Goal: Task Accomplishment & Management: Manage account settings

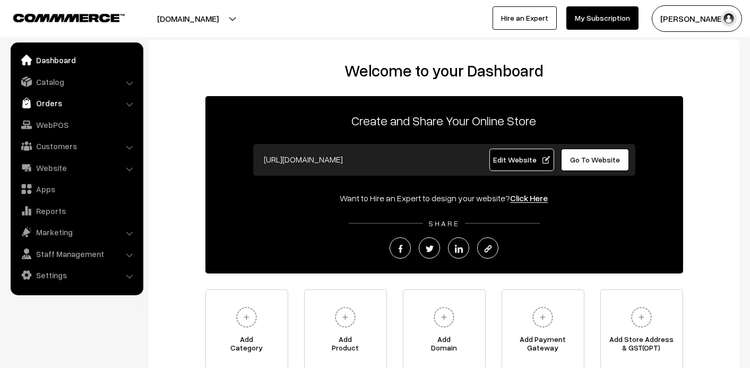
click at [54, 110] on link "Orders" at bounding box center [76, 102] width 126 height 19
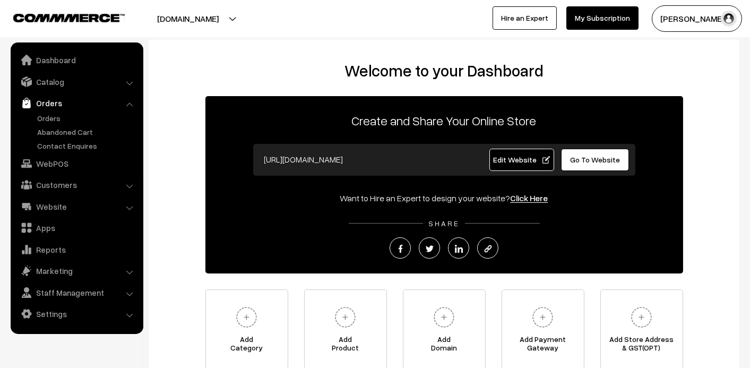
click at [63, 125] on ul "Orders" at bounding box center [76, 132] width 127 height 39
click at [51, 113] on link "Orders" at bounding box center [87, 118] width 105 height 11
click at [48, 116] on link "Orders" at bounding box center [87, 118] width 105 height 11
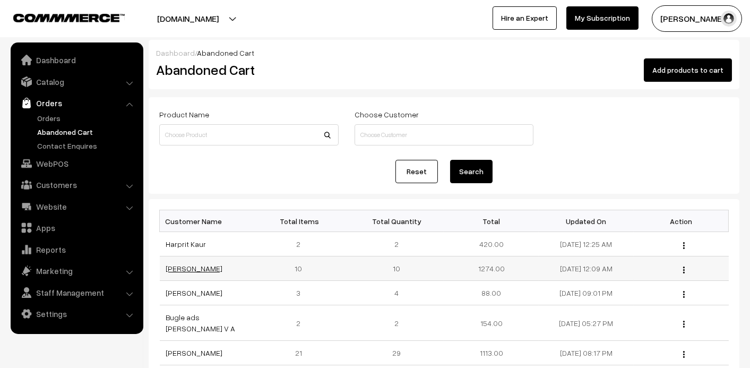
click at [199, 270] on link "[PERSON_NAME]" at bounding box center [194, 268] width 57 height 9
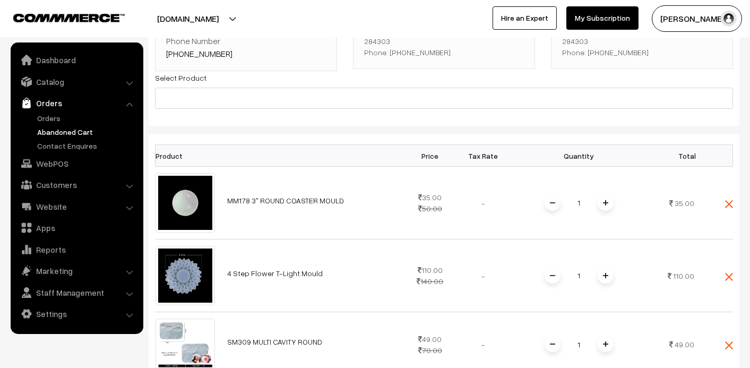
scroll to position [53, 0]
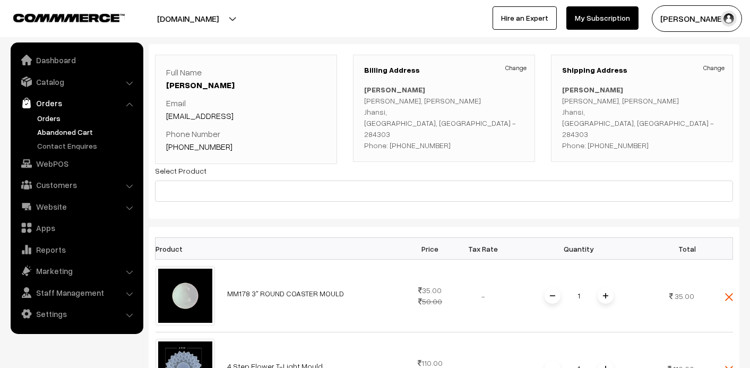
click at [49, 115] on link "Orders" at bounding box center [87, 118] width 105 height 11
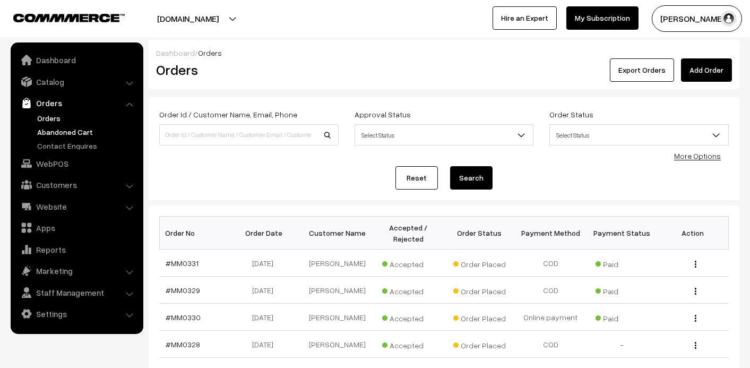
click at [57, 126] on link "Abandoned Cart" at bounding box center [87, 131] width 105 height 11
click at [66, 132] on link "Abandoned Cart" at bounding box center [87, 131] width 105 height 11
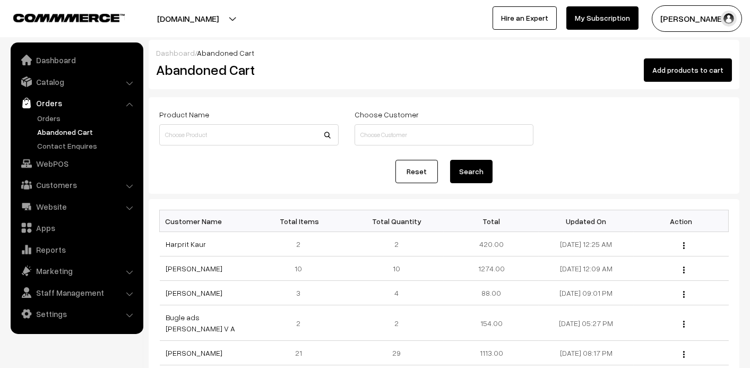
click at [74, 132] on link "Abandoned Cart" at bounding box center [87, 131] width 105 height 11
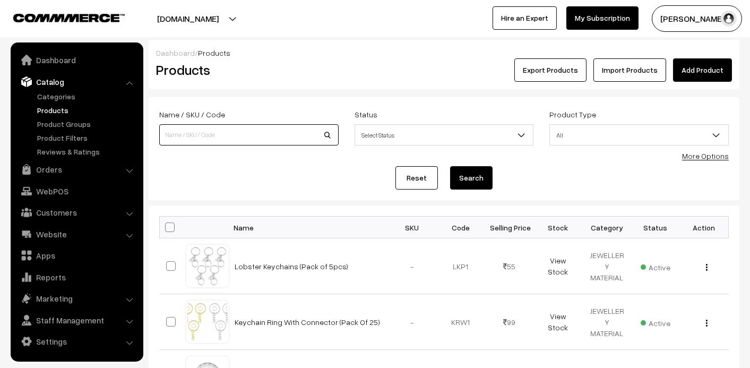
click at [189, 133] on input at bounding box center [249, 134] width 180 height 21
type input "brace"
click at [465, 181] on button "Search" at bounding box center [471, 177] width 42 height 23
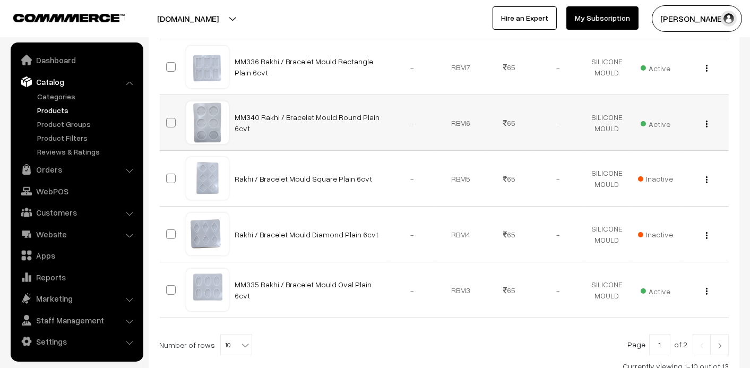
scroll to position [559, 0]
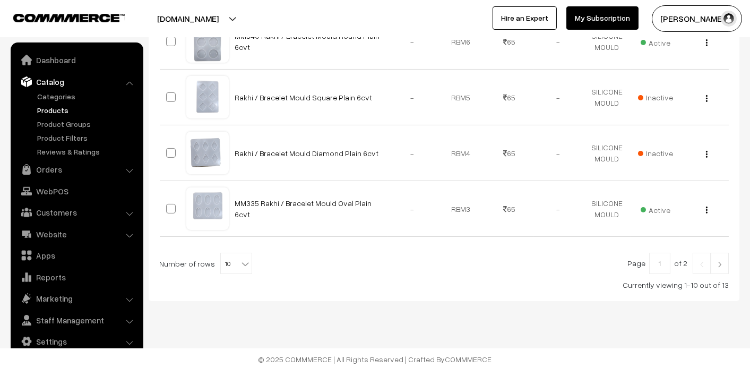
click at [723, 264] on img at bounding box center [720, 264] width 10 height 6
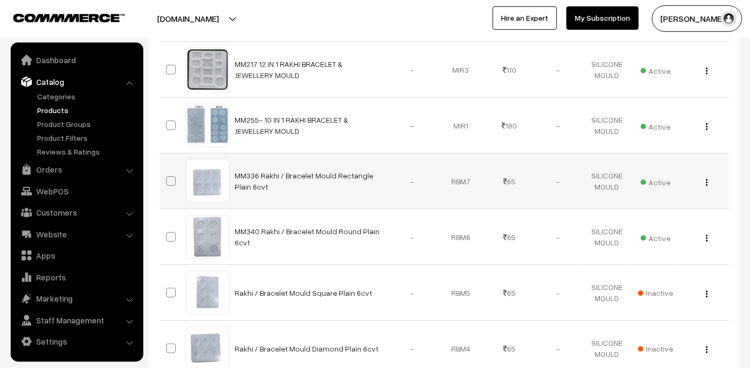
scroll to position [347, 0]
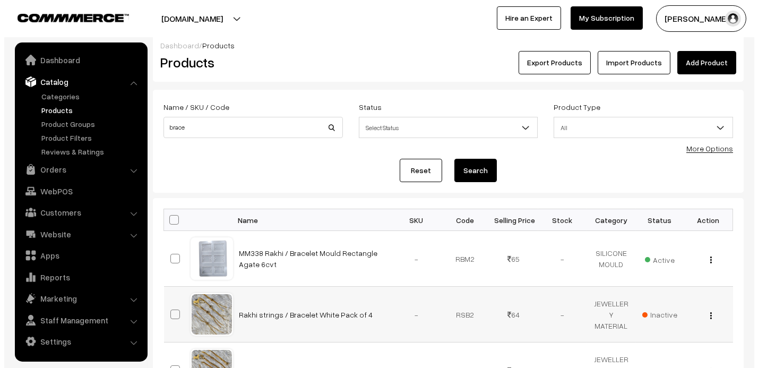
scroll to position [159, 0]
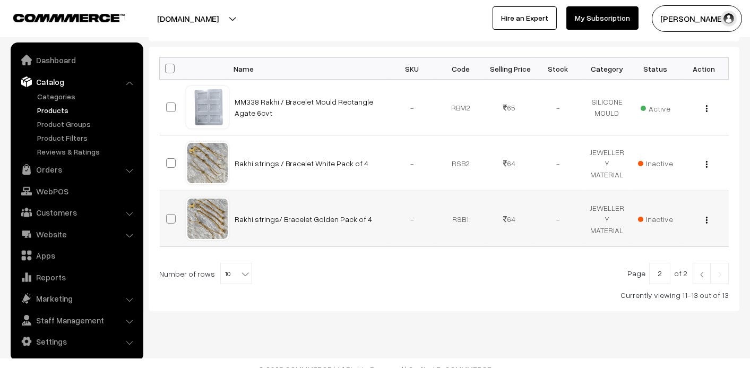
click at [658, 219] on span "Inactive" at bounding box center [655, 218] width 35 height 11
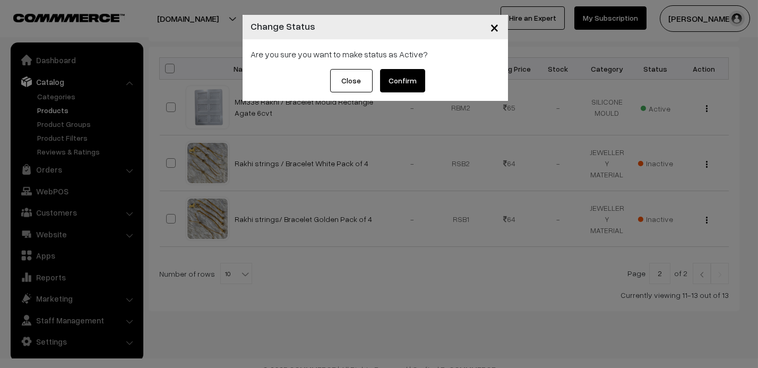
click at [413, 84] on button "Confirm" at bounding box center [402, 80] width 45 height 23
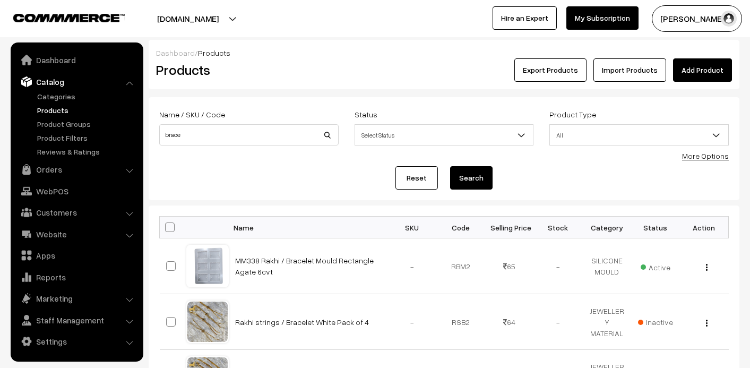
scroll to position [159, 0]
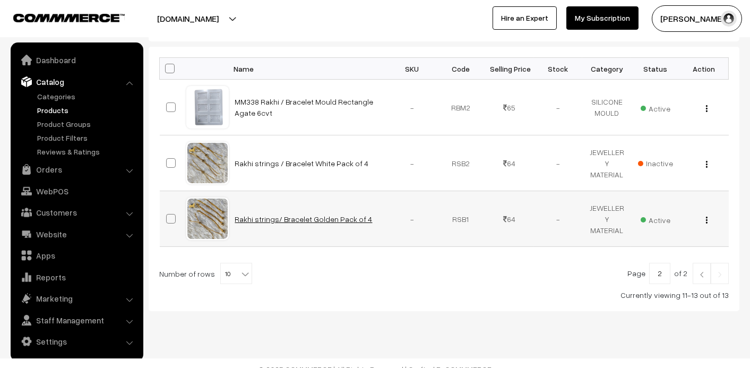
click at [326, 219] on link "Rakhi strings/ Bracelet Golden Pack of 4" at bounding box center [304, 219] width 138 height 9
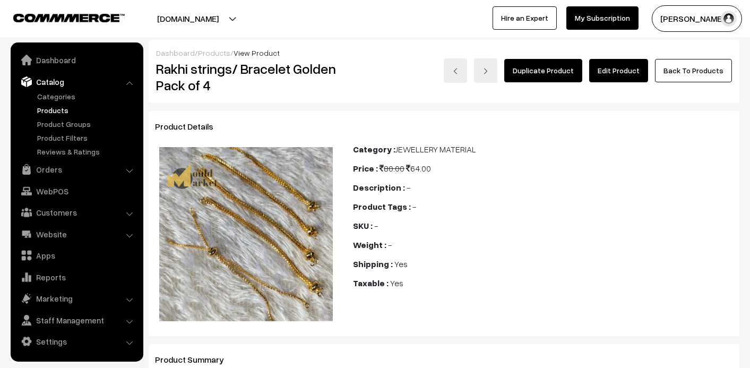
click at [608, 64] on link "Edit Product" at bounding box center [619, 70] width 59 height 23
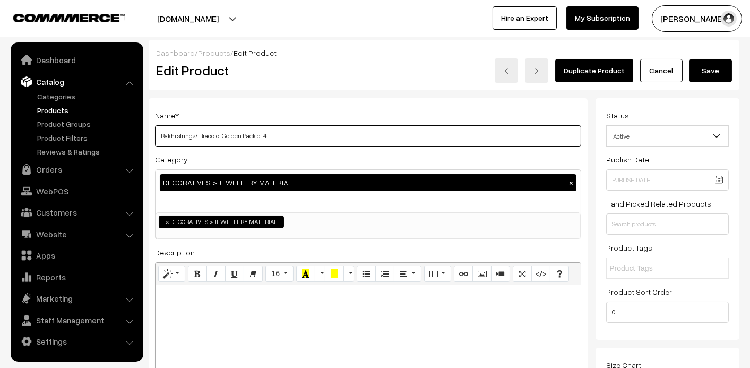
drag, startPoint x: 243, startPoint y: 135, endPoint x: 305, endPoint y: 140, distance: 62.3
click at [304, 140] on input "Rakhi strings/ Bracelet Golden Pack of 4" at bounding box center [368, 135] width 426 height 21
type input "Rakhi strings/ Bracelet Golden"
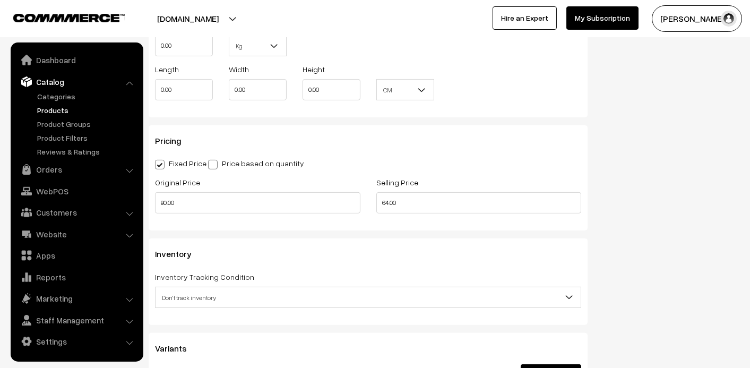
scroll to position [849, 0]
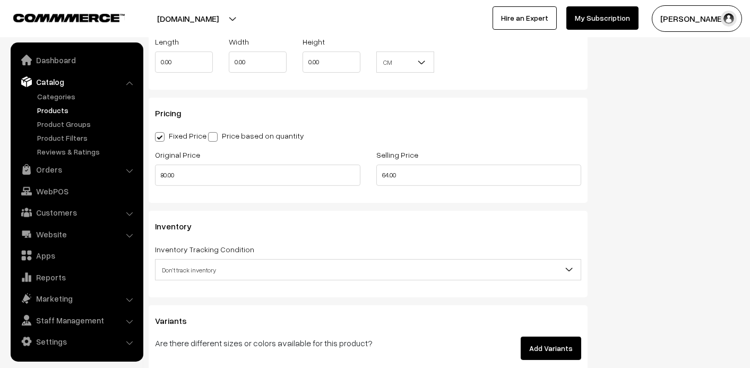
click at [246, 136] on label "Price based on quantity" at bounding box center [256, 135] width 96 height 11
click at [215, 136] on input "Price based on quantity" at bounding box center [211, 135] width 7 height 7
radio input "true"
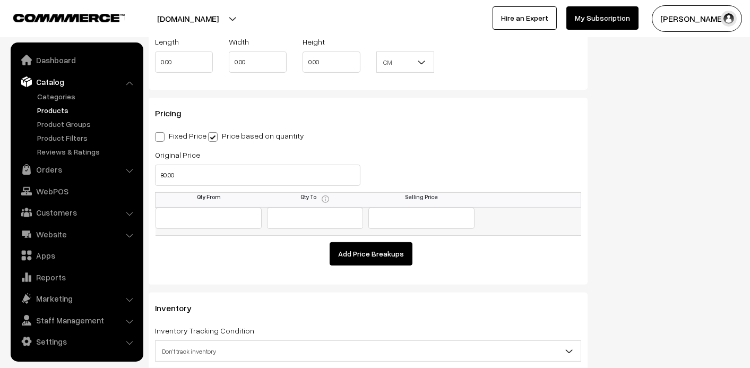
click at [211, 220] on input "text" at bounding box center [209, 218] width 107 height 21
type input "0"
type input "1"
type input "20"
click at [394, 254] on button "Add Price Breakups" at bounding box center [371, 253] width 83 height 23
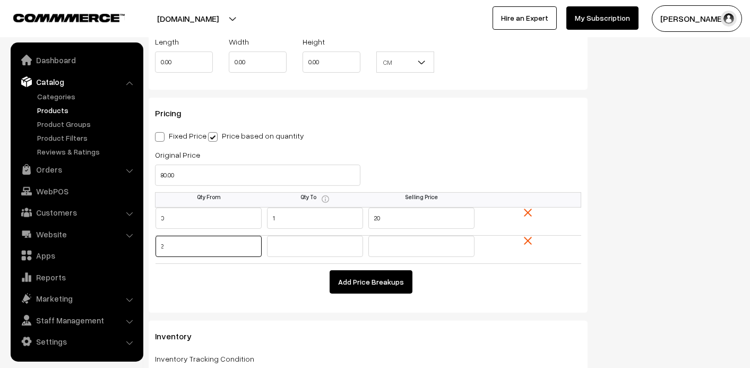
type input "2"
type input "3"
type input "18"
click at [386, 283] on button "Add Price Breakups" at bounding box center [371, 281] width 83 height 23
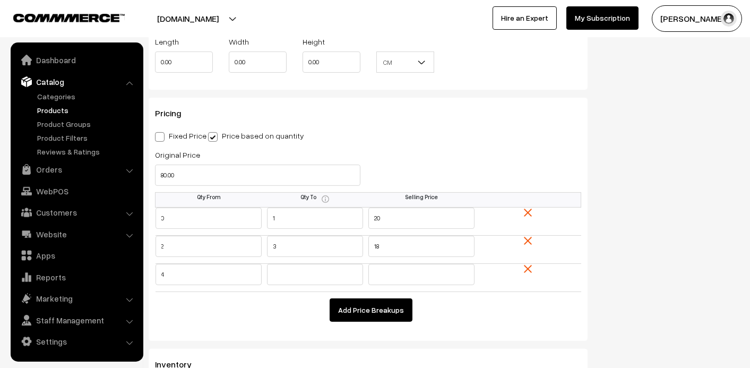
type input "4"
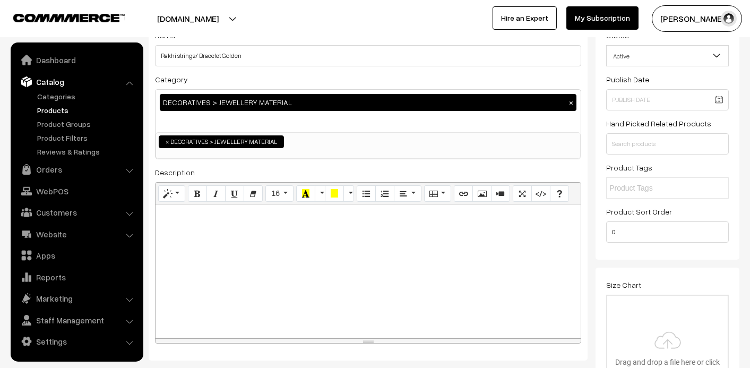
scroll to position [0, 0]
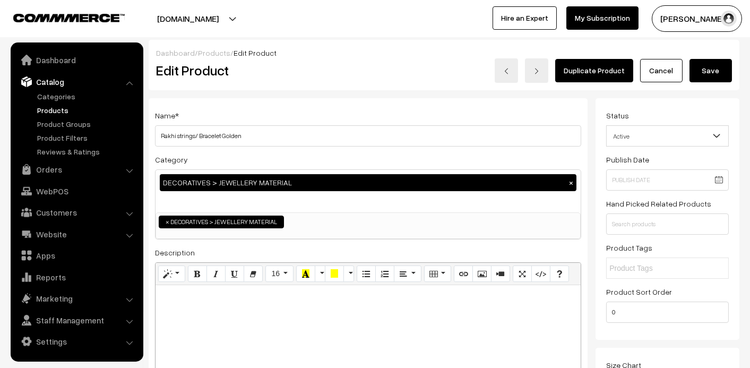
type input "16"
click at [709, 70] on button "Save" at bounding box center [711, 70] width 42 height 23
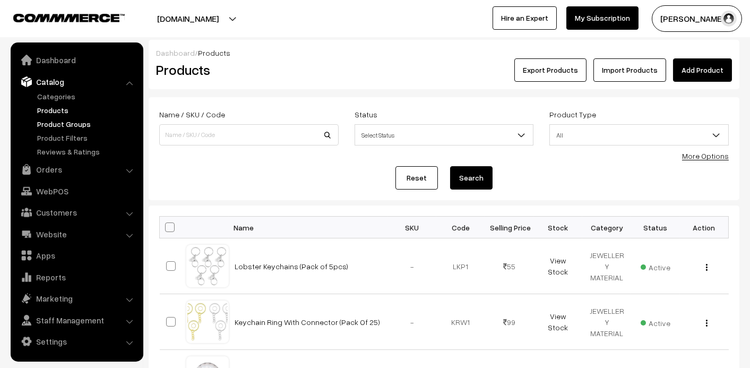
click at [56, 126] on link "Product Groups" at bounding box center [87, 123] width 105 height 11
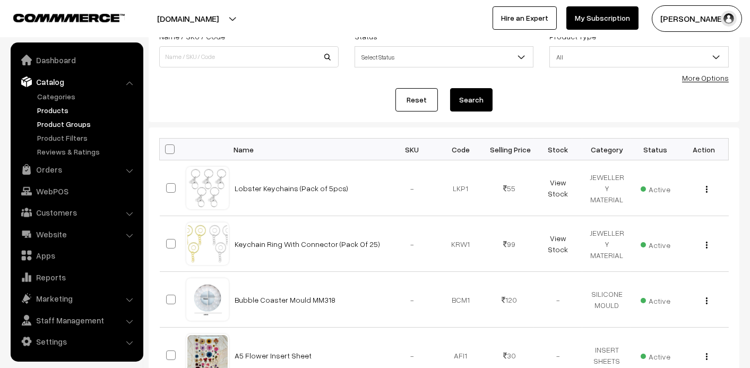
scroll to position [159, 0]
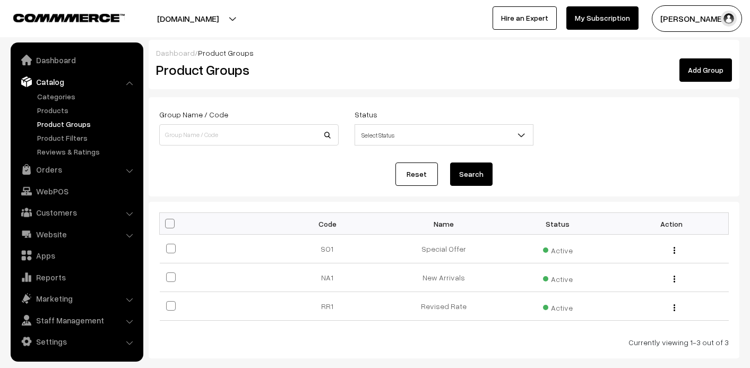
scroll to position [58, 0]
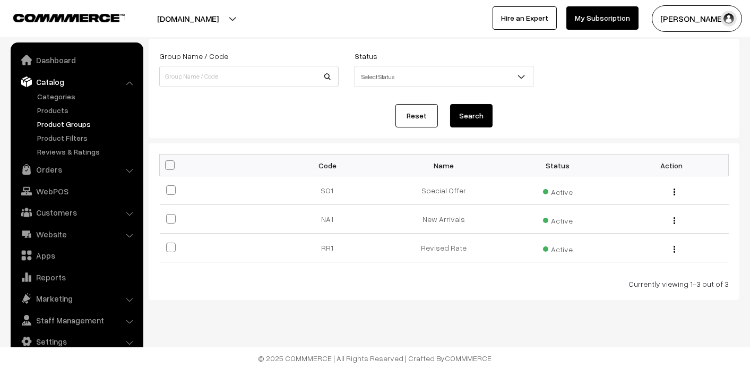
click at [72, 129] on link "Product Groups" at bounding box center [87, 123] width 105 height 11
click at [76, 124] on link "Product Groups" at bounding box center [87, 123] width 105 height 11
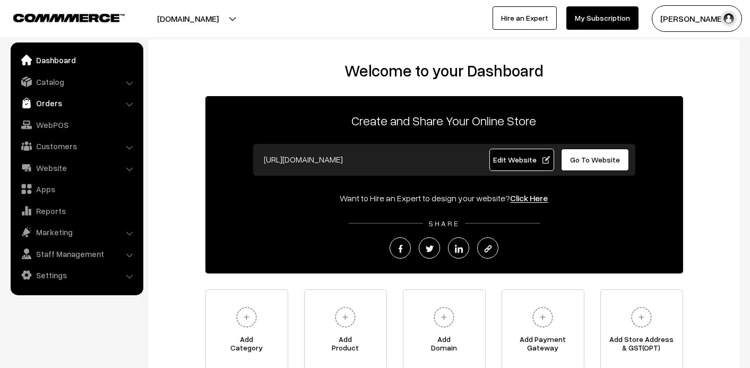
click at [50, 107] on link "Orders" at bounding box center [76, 102] width 126 height 19
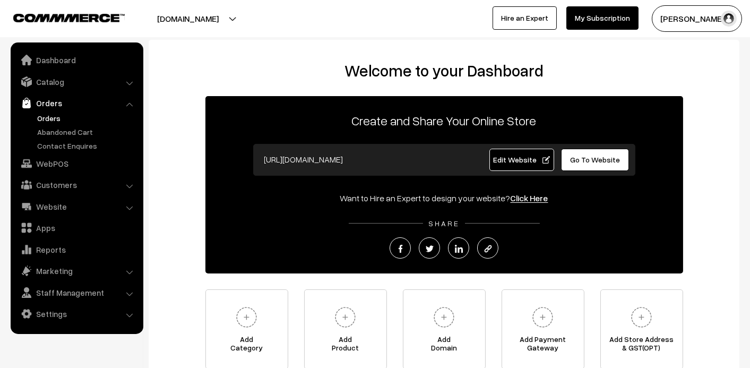
click at [62, 114] on link "Orders" at bounding box center [87, 118] width 105 height 11
click at [46, 116] on link "Orders" at bounding box center [87, 118] width 105 height 11
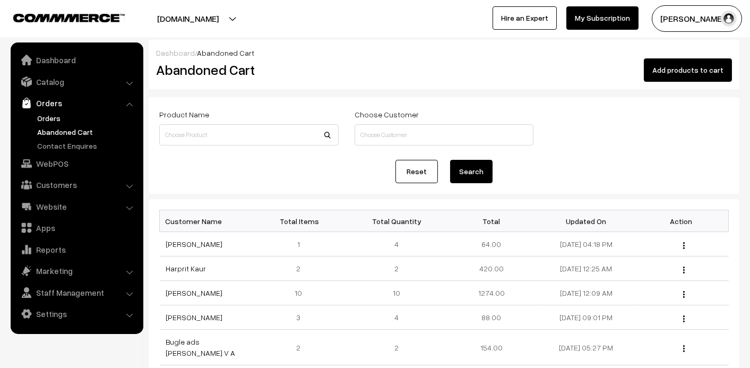
click at [59, 114] on link "Orders" at bounding box center [87, 118] width 105 height 11
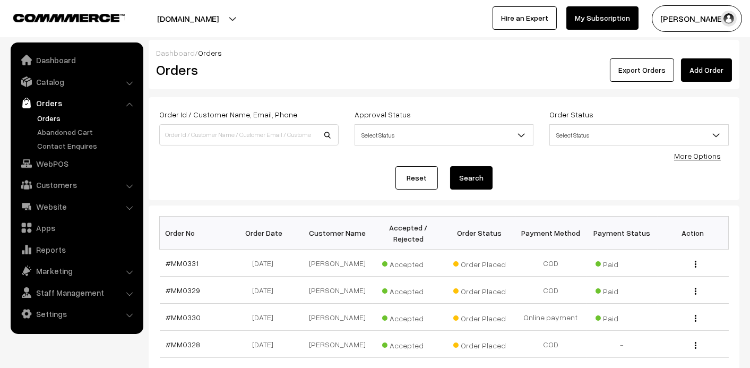
click at [46, 120] on link "Orders" at bounding box center [87, 118] width 105 height 11
click at [67, 129] on link "Abandoned Cart" at bounding box center [87, 131] width 105 height 11
click at [83, 134] on link "Abandoned Cart" at bounding box center [87, 131] width 105 height 11
